Goal: Task Accomplishment & Management: Complete application form

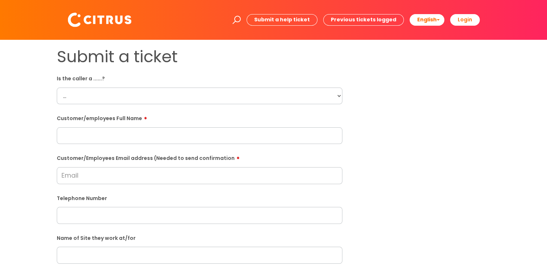
click at [110, 96] on select "... Citrus Customer Citrus Employee [DEMOGRAPHIC_DATA] Supplier" at bounding box center [199, 95] width 285 height 17
select select "Contractor"
click at [57, 87] on select "... Citrus Customer Citrus Employee [DEMOGRAPHIC_DATA] Supplier" at bounding box center [199, 95] width 285 height 17
click at [116, 134] on input "text" at bounding box center [199, 135] width 285 height 17
type input "[PERSON_NAME]"
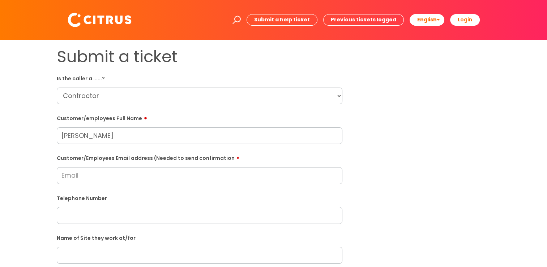
click at [105, 177] on input "Customer/Employees Email address (Needed to send confirmation" at bounding box center [199, 175] width 285 height 17
click at [131, 212] on input "text" at bounding box center [199, 215] width 285 height 17
click at [84, 215] on input "text" at bounding box center [199, 215] width 285 height 17
paste input "07827 311886"
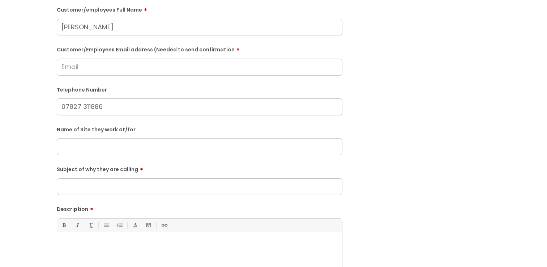
scroll to position [36, 0]
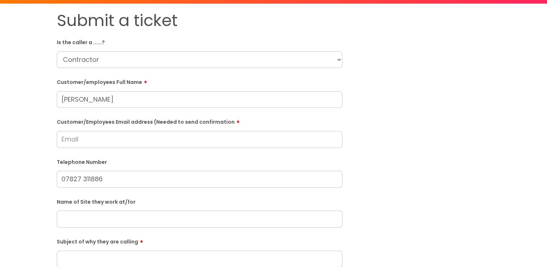
type input "07827 311886"
click at [91, 140] on input "Customer/Employees Email address (Needed to send confirmation" at bounding box center [199, 139] width 285 height 17
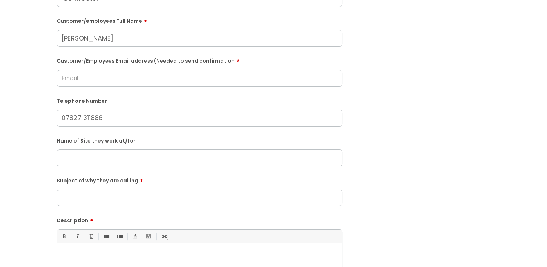
scroll to position [108, 0]
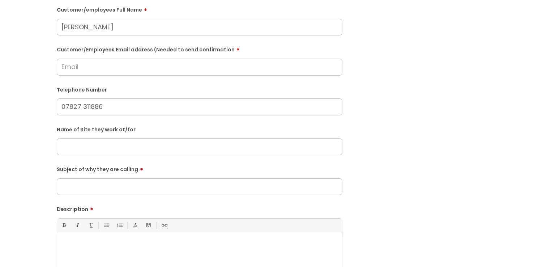
click at [117, 248] on p at bounding box center [200, 244] width 274 height 7
click at [96, 245] on p at bounding box center [200, 244] width 274 height 7
paste div
click at [61, 243] on div "called cafe manager and she thinks they didn't get cleaned" at bounding box center [199, 261] width 285 height 50
click at [85, 243] on p "He called cafe manager and she thinks they didn't get cleaned" at bounding box center [200, 244] width 274 height 7
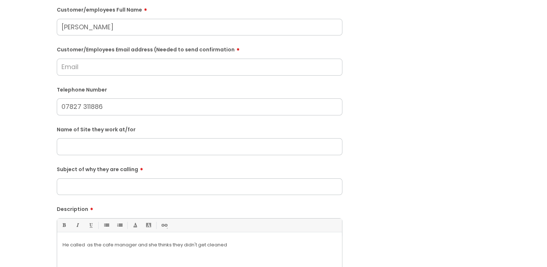
click at [228, 243] on p "He called as the cafe manager and she thinks they didn't get cleaned" at bounding box center [200, 244] width 274 height 7
click at [266, 245] on p "He called as the cafe manager and she thinks they didn't get cleaned and" at bounding box center [200, 244] width 274 height 7
click at [137, 244] on p "He called as the cafe manager and she thinks they didn't get cleaned and" at bounding box center [200, 244] width 274 height 7
click at [98, 69] on input "Customer/Employees Email address (Needed to send confirmation" at bounding box center [199, 67] width 285 height 17
type input "m.a.wood2708@gmail.com"
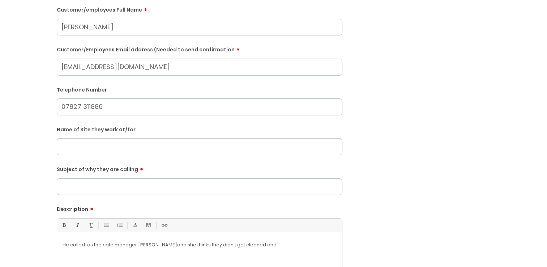
click at [124, 150] on input "text" at bounding box center [199, 146] width 285 height 17
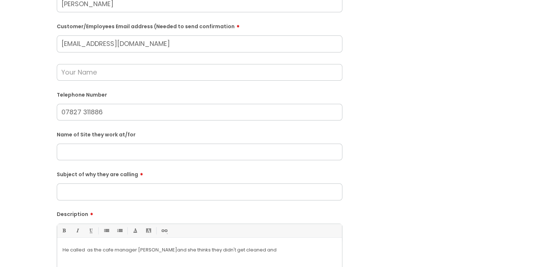
scroll to position [145, 0]
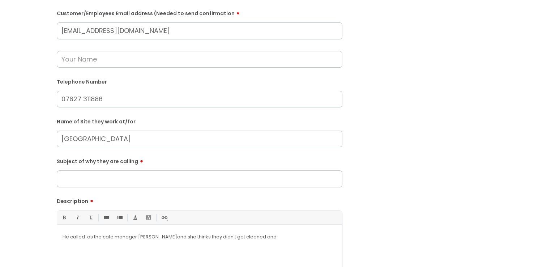
type input "Grayling Well Chapel"
click at [117, 181] on input "Subject of why they are calling" at bounding box center [199, 178] width 285 height 17
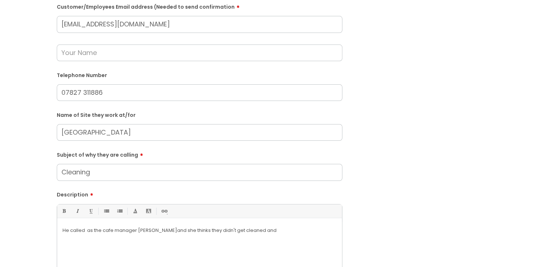
scroll to position [108, 0]
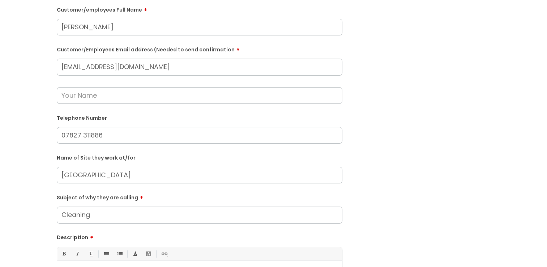
type input "Cleaning"
click at [70, 98] on input "text" at bounding box center [199, 95] width 285 height 17
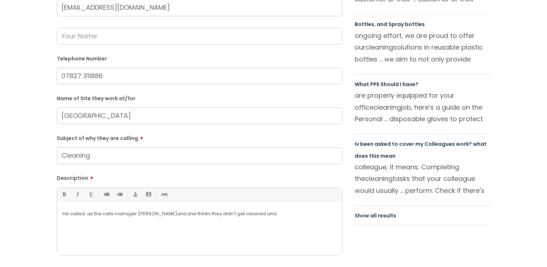
scroll to position [181, 0]
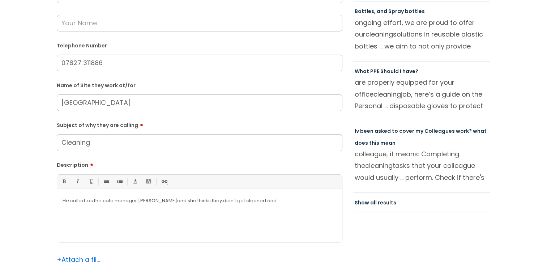
click at [265, 203] on p "He called as the cafe manager SOhia and she thinks they didn't get cleaned and" at bounding box center [200, 200] width 274 height 7
click at [142, 200] on p "He called as the cafe manager SOhia and she thinks they didn't get cleaned and" at bounding box center [200, 200] width 274 height 7
click at [155, 201] on p "He called as the cafe manager Sophia and she thinks they didn't get cleaned and" at bounding box center [200, 200] width 274 height 7
drag, startPoint x: 234, startPoint y: 201, endPoint x: 224, endPoint y: 203, distance: 10.0
click at [224, 203] on p "He called as the cafe manager Sophia as mentioned that she thinks they didn't g…" at bounding box center [200, 200] width 274 height 7
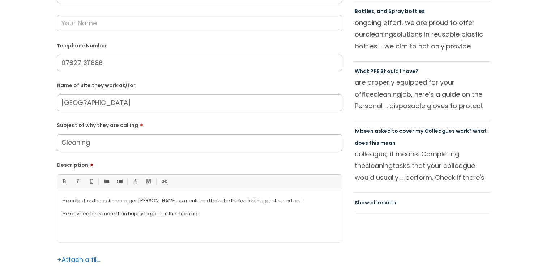
click at [291, 200] on p "He called as the cafe manager Sophia as mentioned that she thinks it didn't get…" at bounding box center [200, 200] width 274 height 7
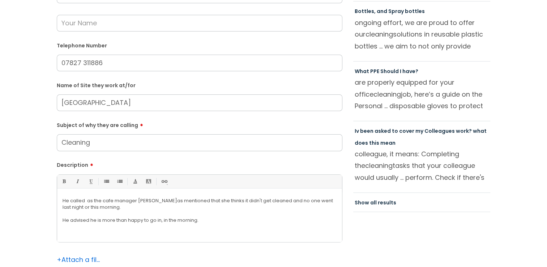
click at [206, 221] on p "He advised he is more than happy to go in, in the morning." at bounding box center [200, 220] width 274 height 7
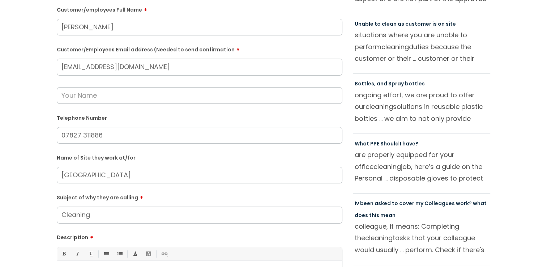
scroll to position [72, 0]
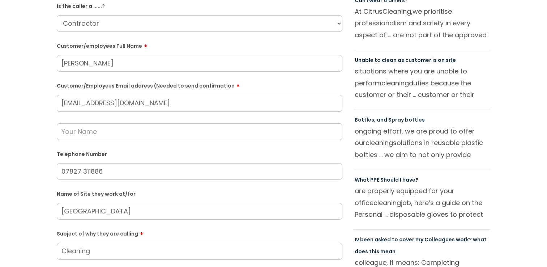
click at [101, 131] on input "text" at bounding box center [199, 131] width 285 height 17
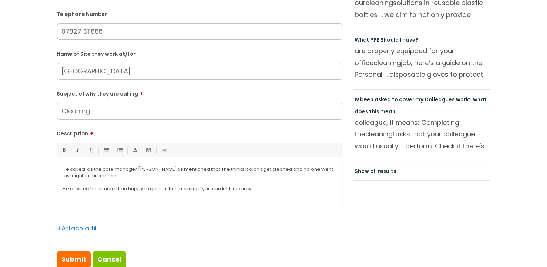
scroll to position [217, 0]
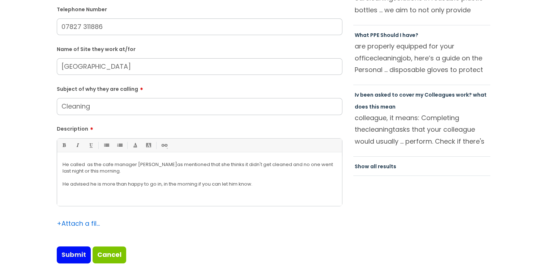
type input "moneypenny"
click at [69, 257] on input "Submit" at bounding box center [74, 254] width 34 height 17
type input "Please Wait..."
